Goal: Task Accomplishment & Management: Manage account settings

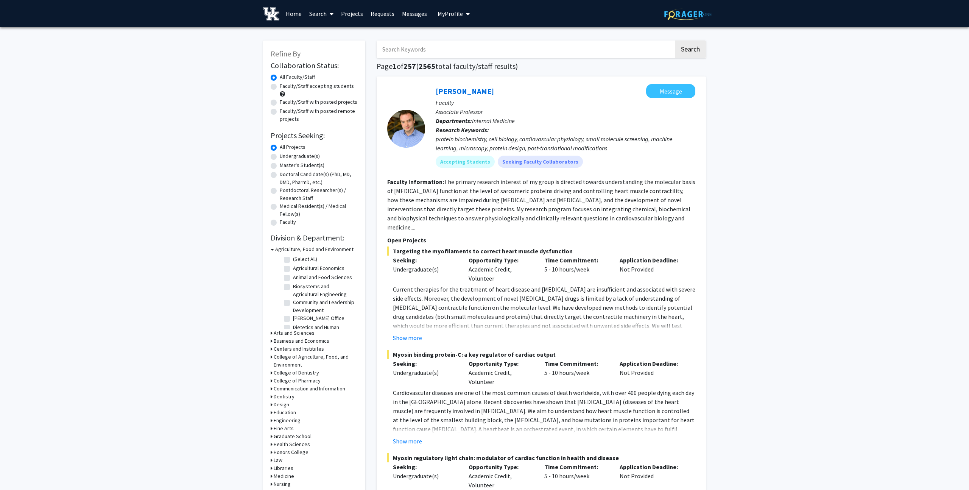
click at [448, 12] on span "My Profile" at bounding box center [449, 14] width 25 height 8
click at [472, 42] on span "View Profile" at bounding box center [485, 43] width 46 height 8
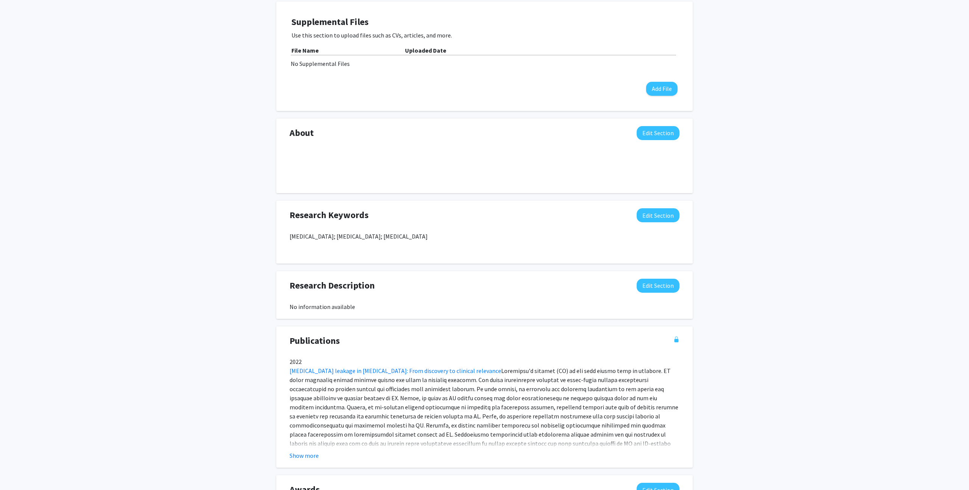
scroll to position [249, 0]
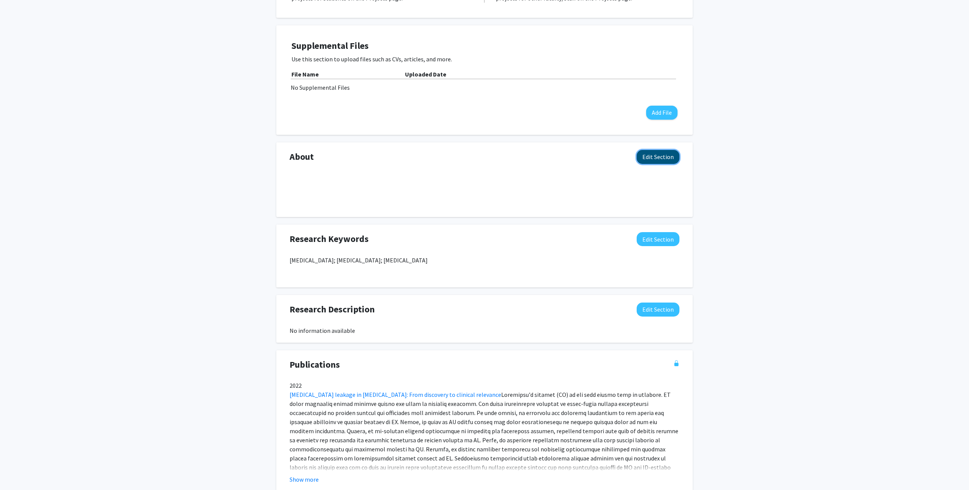
click at [657, 155] on button "Edit Section" at bounding box center [658, 157] width 43 height 14
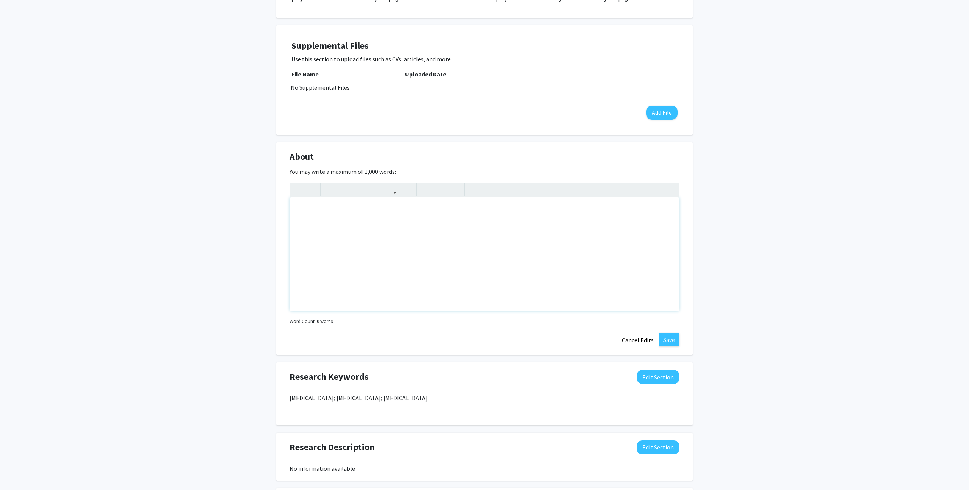
click at [345, 206] on div "Note to users with screen readers: Please deactivate our accessibility plugin f…" at bounding box center [484, 254] width 389 height 114
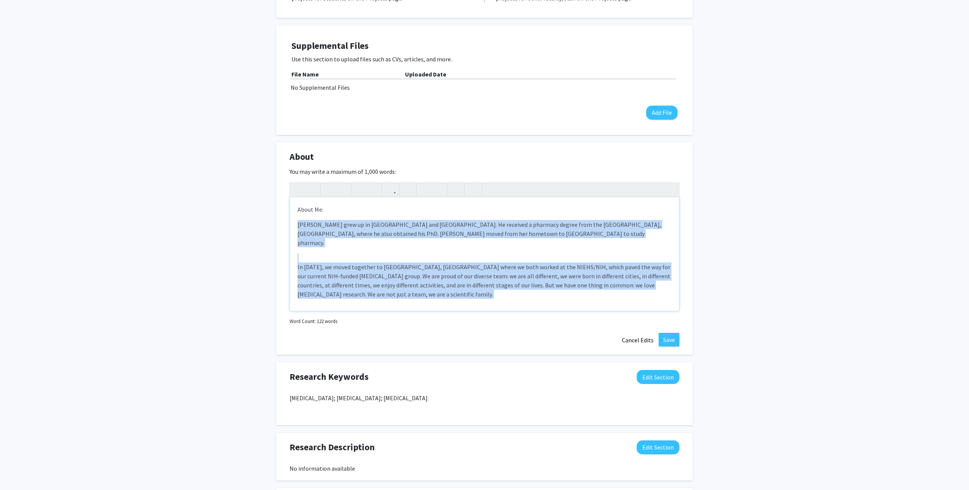
drag, startPoint x: 297, startPoint y: 224, endPoint x: 426, endPoint y: 292, distance: 145.7
click at [426, 292] on div "About Me: [PERSON_NAME] grew up in [GEOGRAPHIC_DATA] and [GEOGRAPHIC_DATA]. He …" at bounding box center [484, 254] width 389 height 114
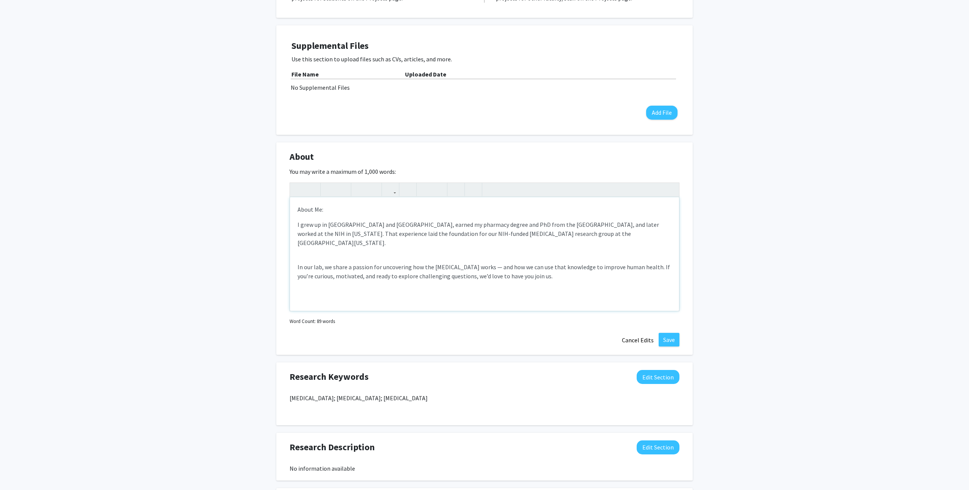
click at [330, 209] on p "About Me:" at bounding box center [484, 209] width 374 height 9
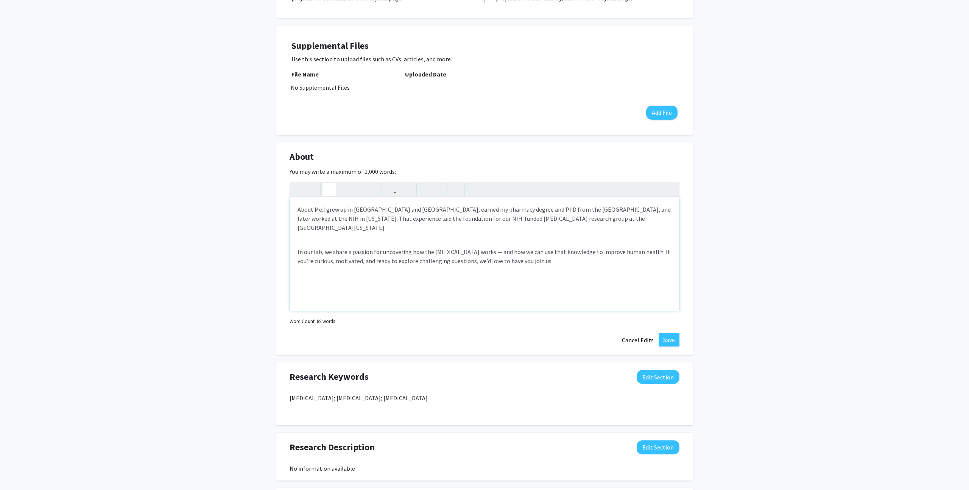
click at [326, 183] on use "button" at bounding box center [326, 183] width 0 height 0
click at [650, 219] on p "About Me: I grew up in [GEOGRAPHIC_DATA] and [GEOGRAPHIC_DATA], earned my pharm…" at bounding box center [484, 218] width 374 height 27
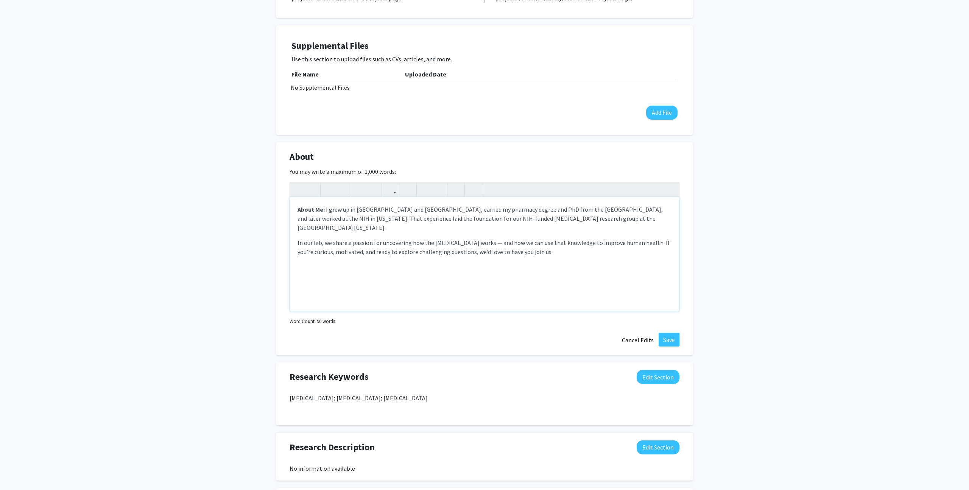
click at [300, 258] on div "About Me: I grew up in [GEOGRAPHIC_DATA] and [GEOGRAPHIC_DATA], earned my pharm…" at bounding box center [484, 254] width 389 height 114
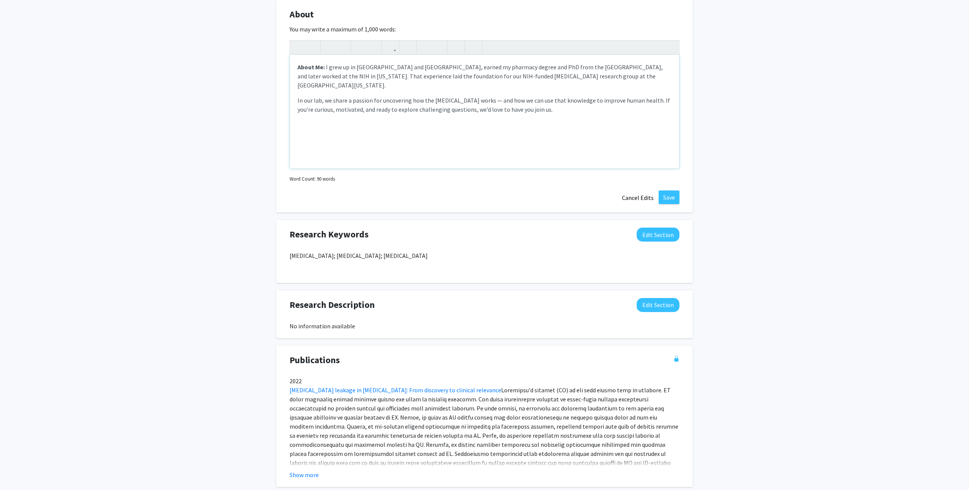
scroll to position [391, 0]
type textarea "<p><strong>About Me:</strong>&nbsp;<span style="font-size: 1rem;">I grew up in …"
click at [668, 198] on button "Save" at bounding box center [668, 198] width 21 height 14
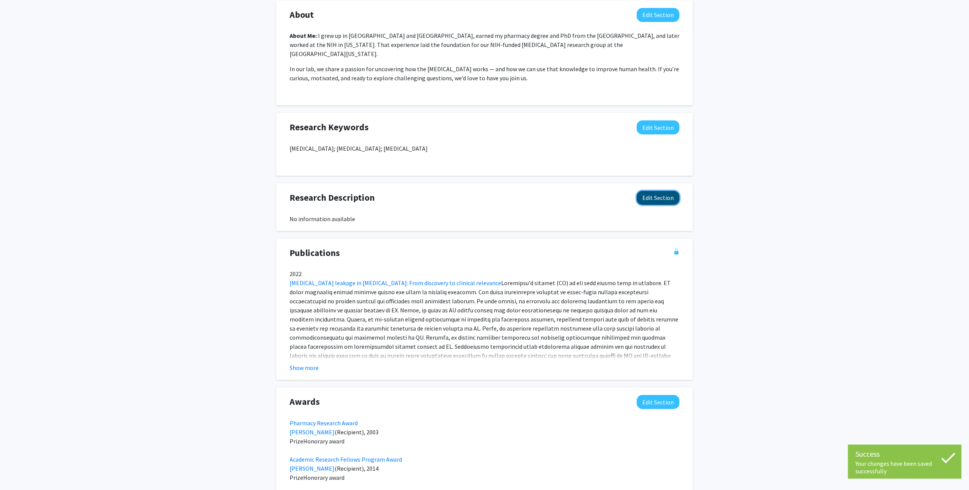
click at [660, 191] on button "Edit Section" at bounding box center [658, 198] width 43 height 14
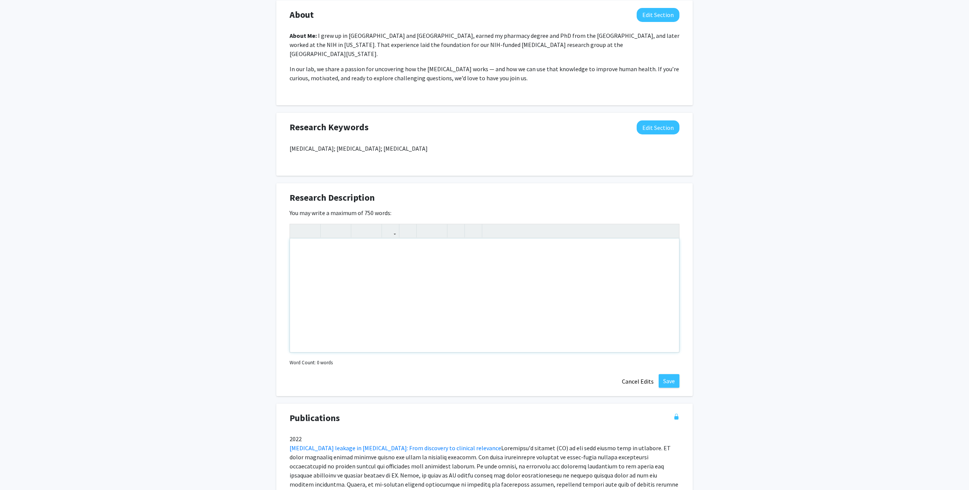
click at [321, 238] on div "Note to users with screen readers: Please deactivate our accessibility plugin f…" at bounding box center [484, 295] width 389 height 114
paste div "Note to users with screen readers: Please deactivate our accessibility plugin f…"
type textarea "<p>Join Our [MEDICAL_DATA] Research Team</p><p>We’re looking for 2–3 motivated …"
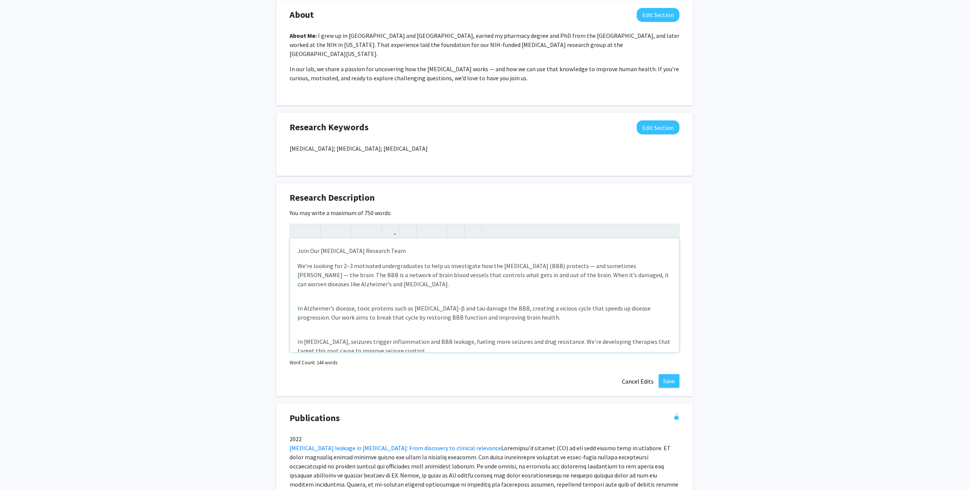
click at [421, 246] on p "Join Our [MEDICAL_DATA] Research Team" at bounding box center [484, 250] width 374 height 9
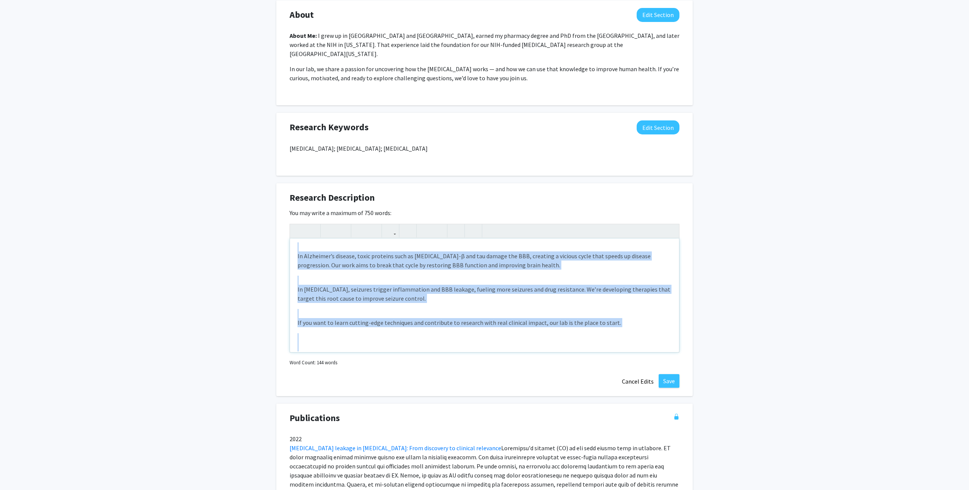
scroll to position [65, 0]
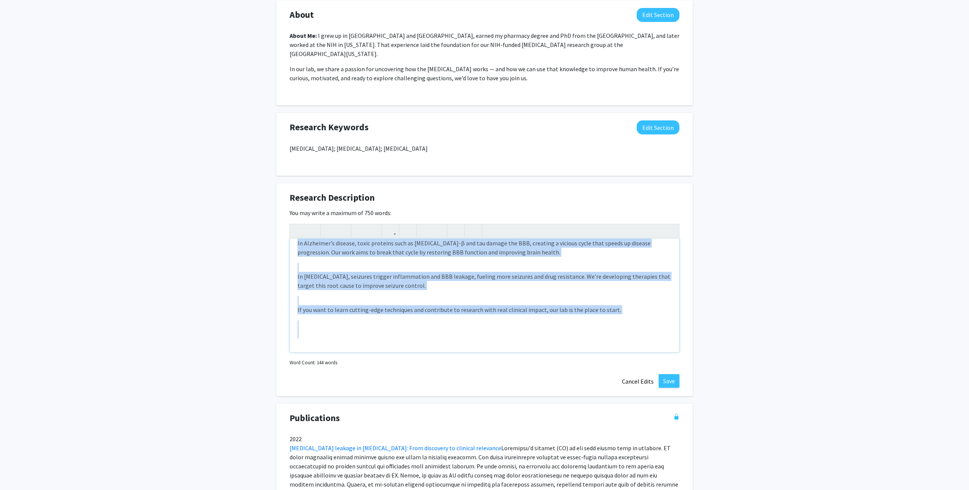
drag, startPoint x: 296, startPoint y: 239, endPoint x: 418, endPoint y: 365, distance: 175.3
click at [418, 365] on div "Research Description Edit Section You may write a maximum of 750 words: Join Ou…" at bounding box center [484, 289] width 416 height 213
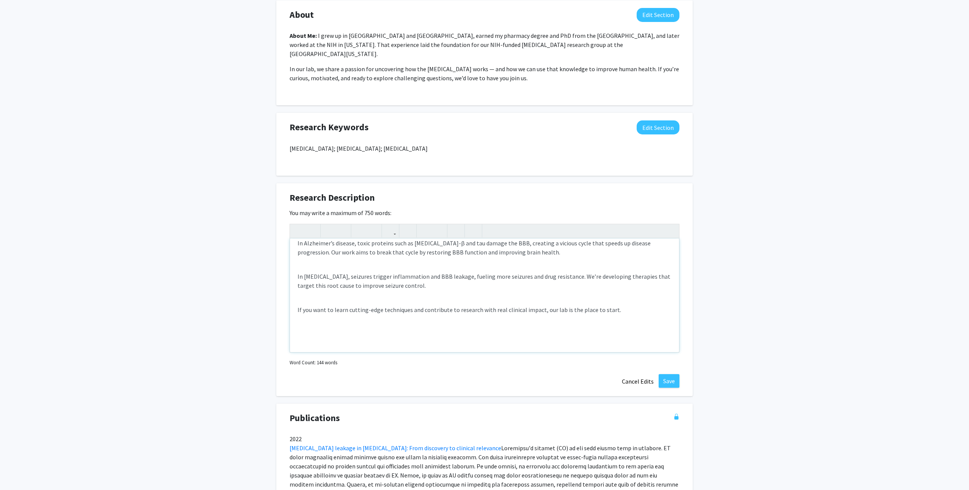
scroll to position [0, 0]
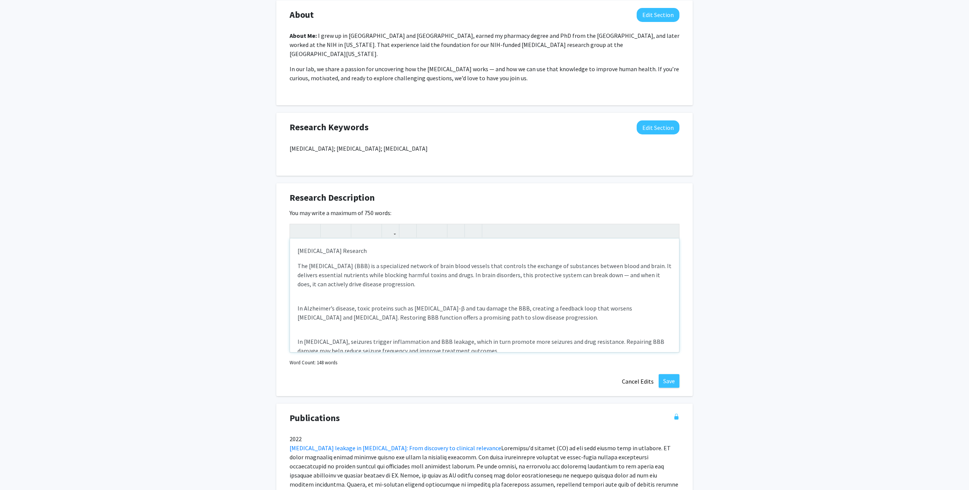
click at [321, 286] on div "[MEDICAL_DATA] Research The [MEDICAL_DATA] (BBB) is a specialized network of br…" at bounding box center [484, 295] width 389 height 114
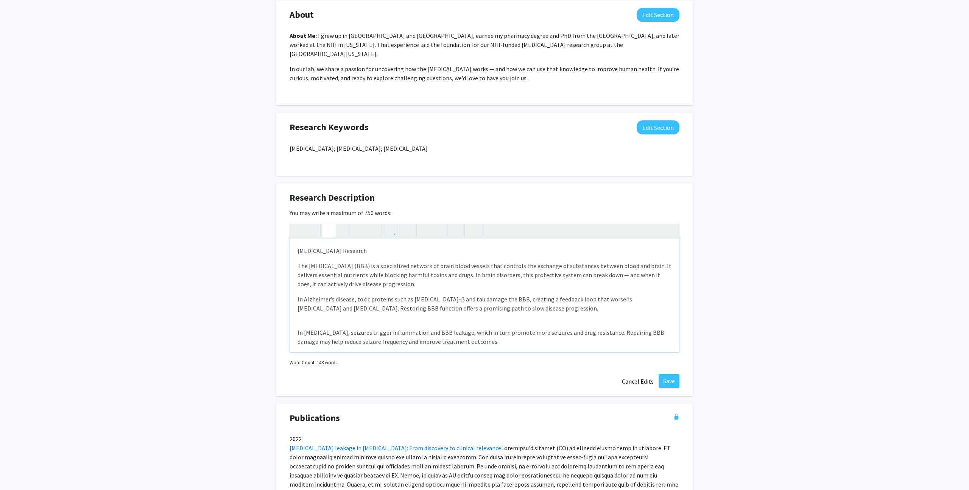
click at [326, 224] on use "button" at bounding box center [326, 224] width 0 height 0
click at [336, 308] on div "[MEDICAL_DATA] Research The [MEDICAL_DATA] (BBB) is a specialized network of br…" at bounding box center [484, 295] width 389 height 114
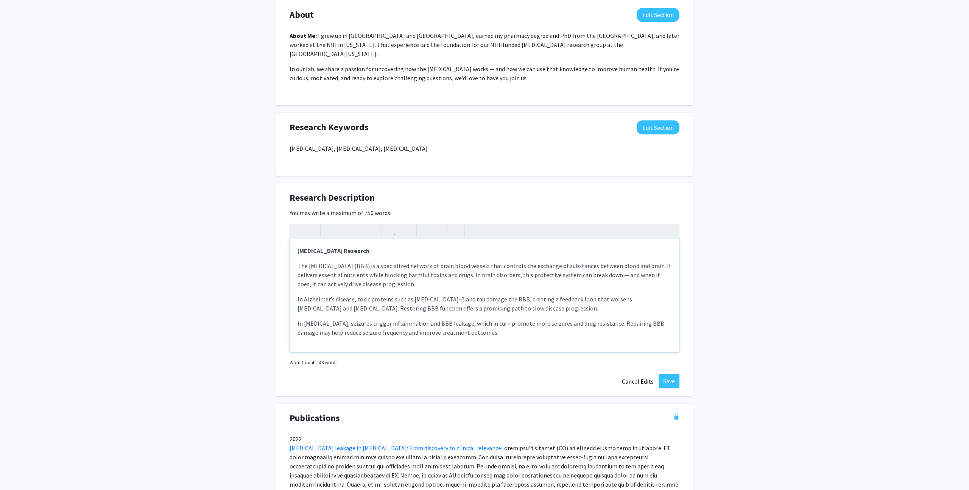
scroll to position [32, 0]
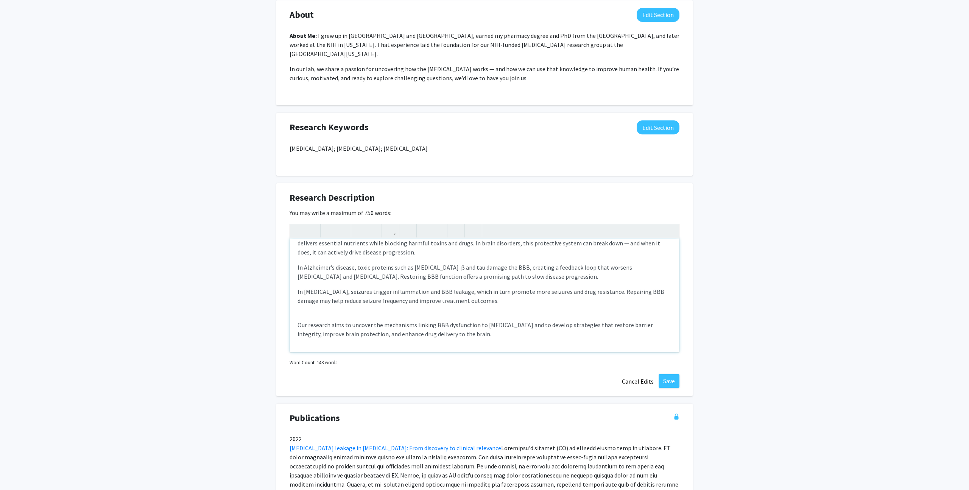
click at [377, 306] on div "[MEDICAL_DATA] Research The [MEDICAL_DATA] (BBB) is a specialized network of br…" at bounding box center [484, 295] width 389 height 114
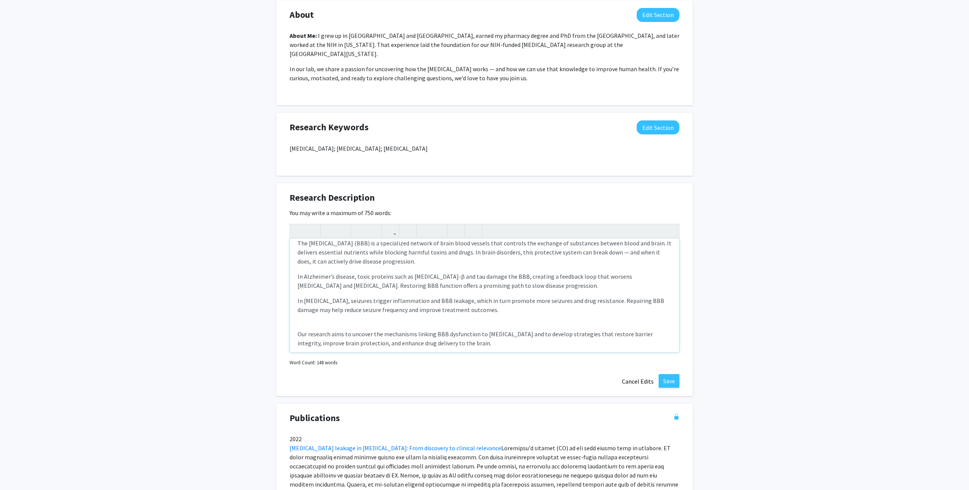
type textarea "<l><ipsumd>Sitam–Conse Adipisc Elitsedd</eiusmo></t><i>Utl etdol–magna aliquae …"
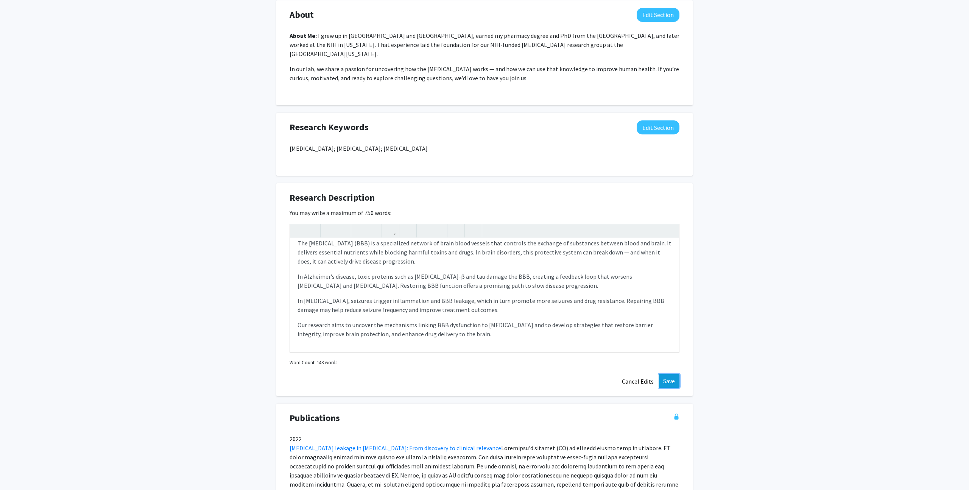
click at [669, 374] on button "Save" at bounding box center [668, 381] width 21 height 14
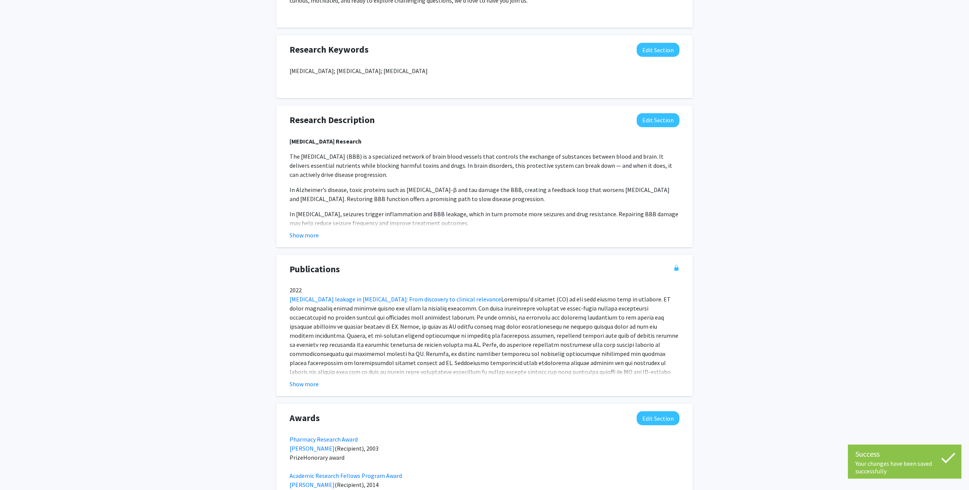
scroll to position [494, 0]
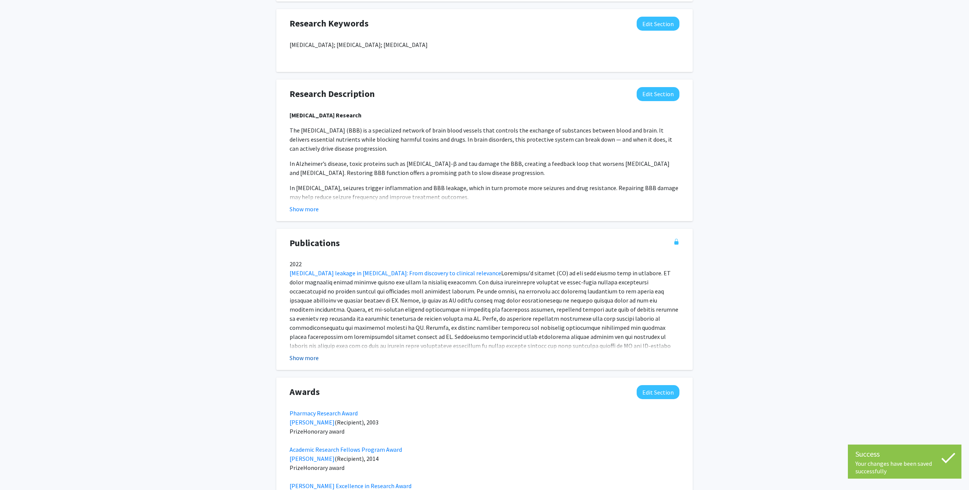
click at [304, 353] on button "Show more" at bounding box center [303, 357] width 29 height 9
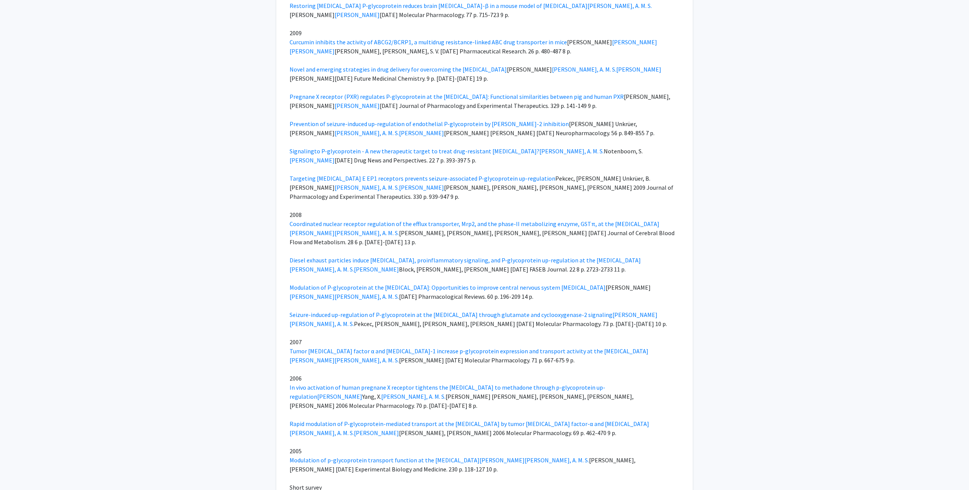
scroll to position [2635, 0]
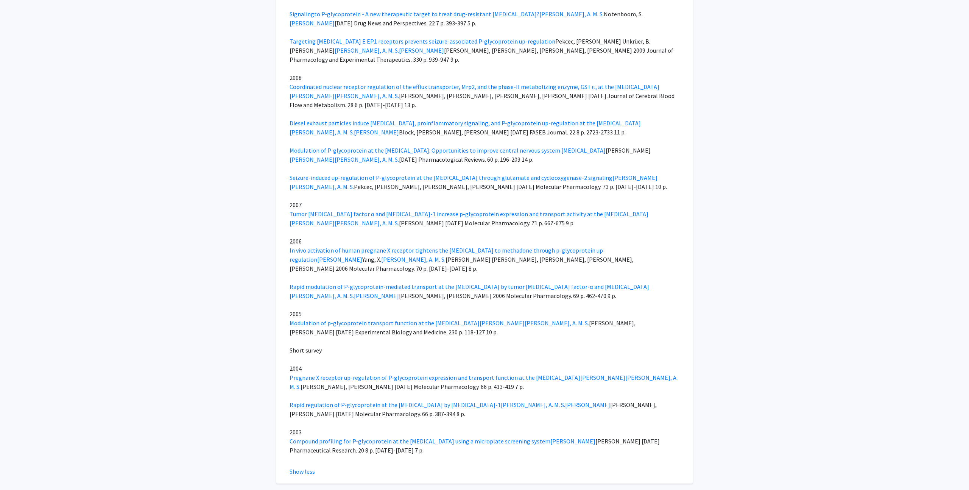
scroll to position [2707, 0]
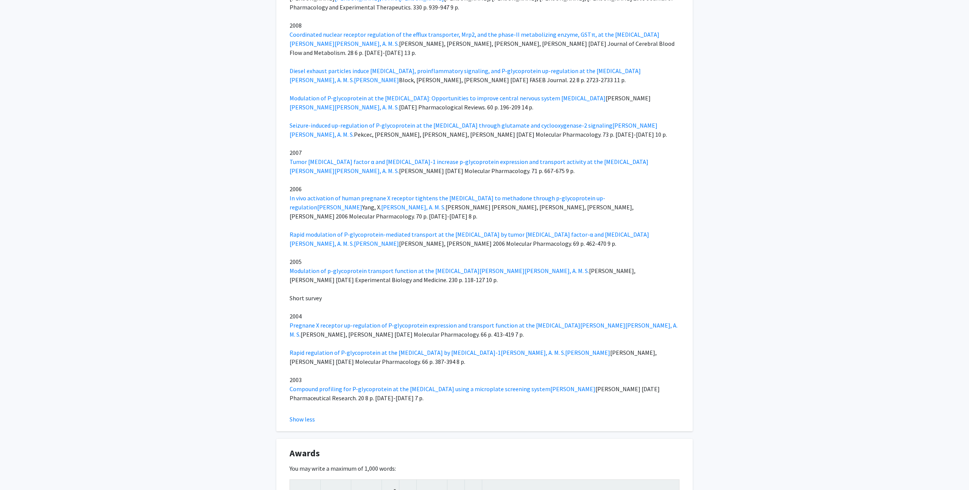
type textarea "<a href="[URL][DOMAIN_NAME]">Pharmacy Research Award</a><br><a href="[URL][DOMA…"
type textarea "<br><br><a href="[URL][DOMAIN_NAME][PERSON_NAME]">[PERSON_NAME] Excellence in R…"
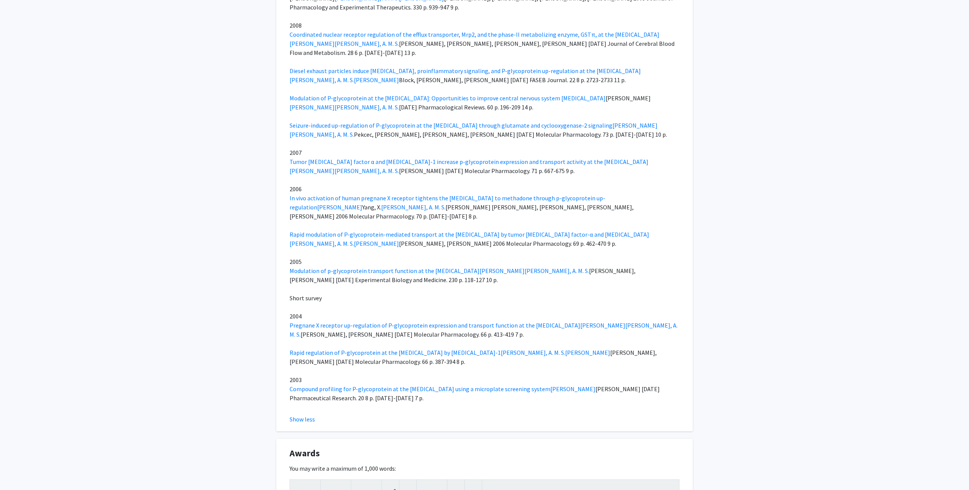
scroll to position [160, 0]
drag, startPoint x: 296, startPoint y: 312, endPoint x: 384, endPoint y: 330, distance: 89.9
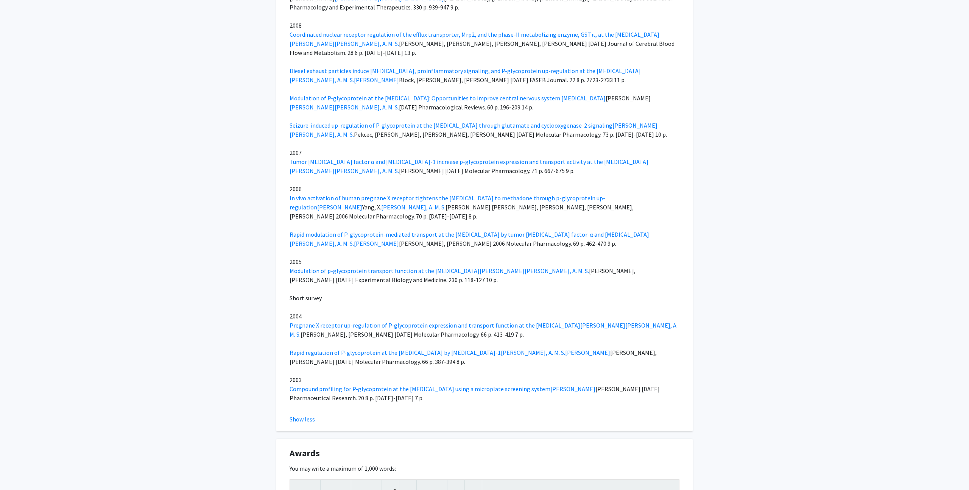
scroll to position [53, 0]
type textarea "<l><ipsumd>Sitametc Adipis:</elitse></d><e>5026 – 5138 Temporinci Utlab, Etdolo…"
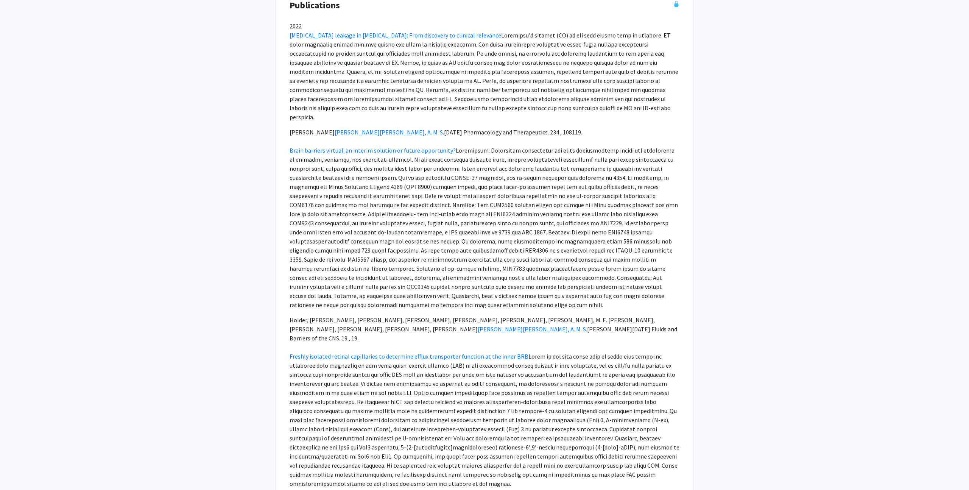
scroll to position [0, 0]
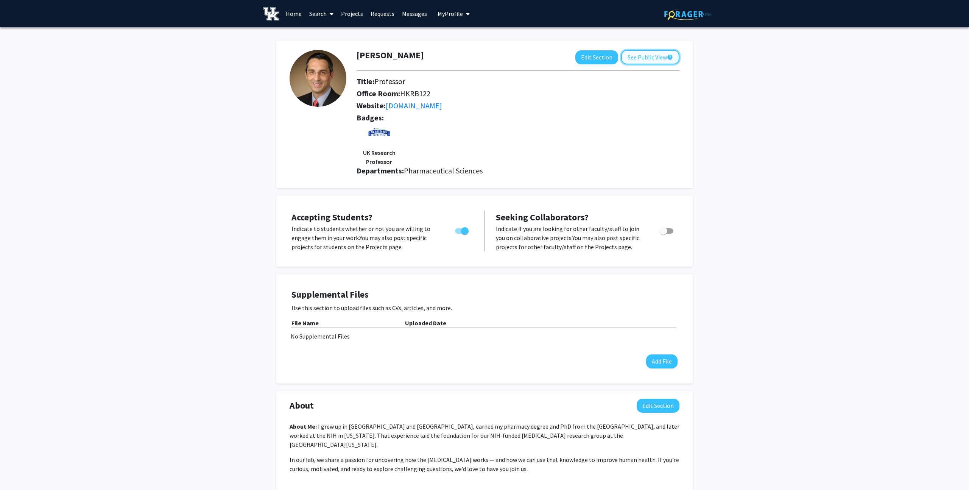
click at [648, 56] on button "See Public View help" at bounding box center [650, 57] width 58 height 14
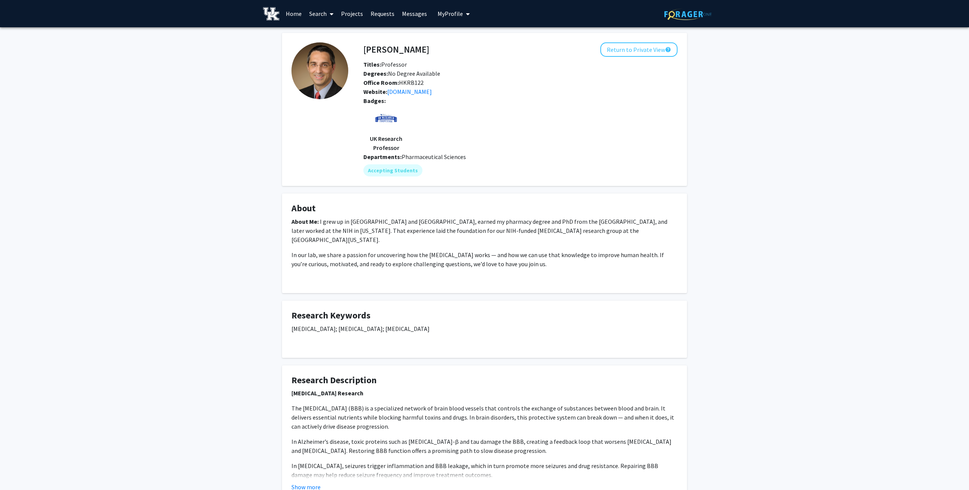
click at [680, 13] on img at bounding box center [687, 14] width 47 height 12
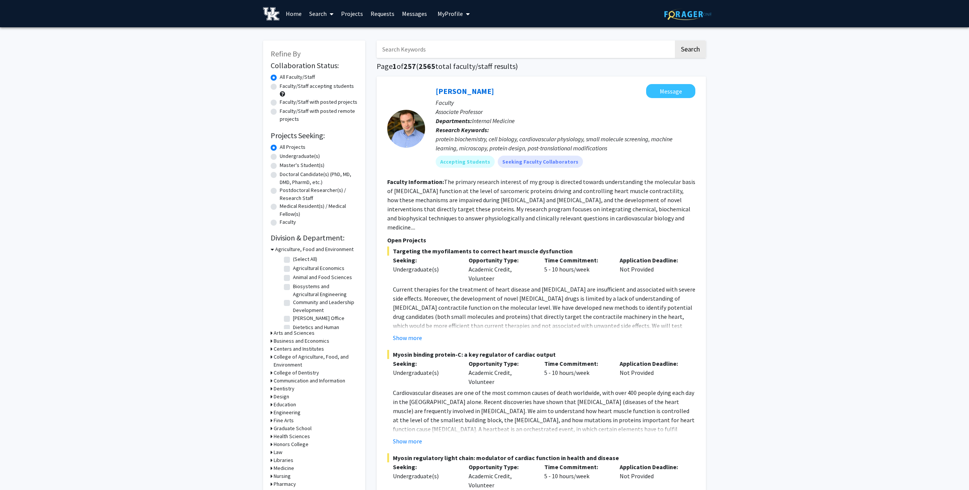
click at [280, 156] on label "Undergraduate(s)" at bounding box center [300, 156] width 40 height 8
click at [280, 156] on input "Undergraduate(s)" at bounding box center [282, 154] width 5 height 5
radio input "true"
